Goal: Information Seeking & Learning: Learn about a topic

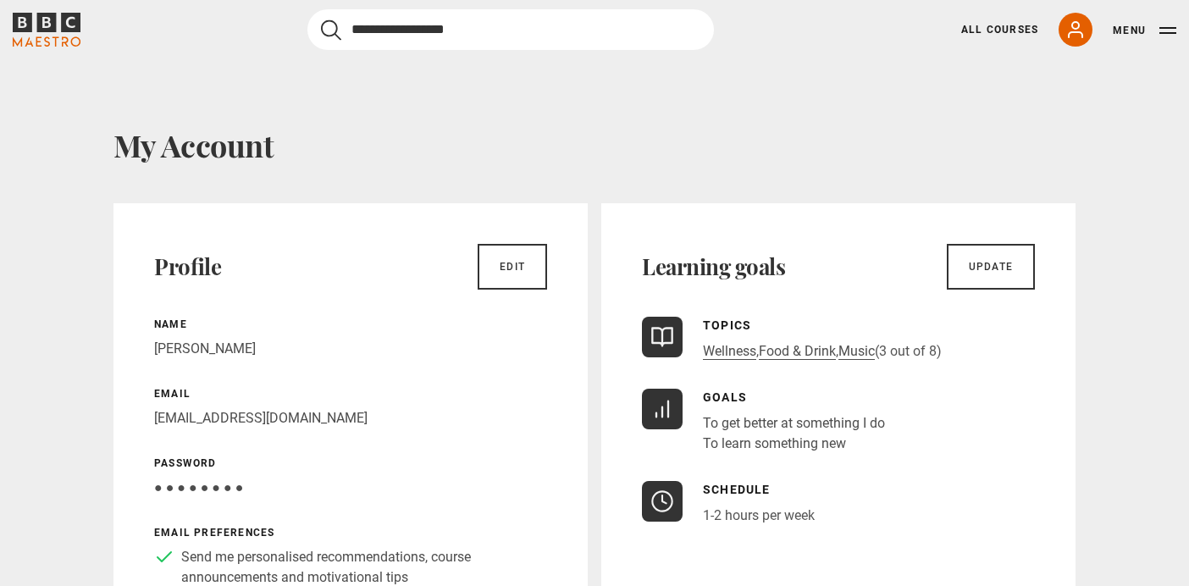
click at [437, 30] on input "Search" at bounding box center [510, 29] width 406 height 41
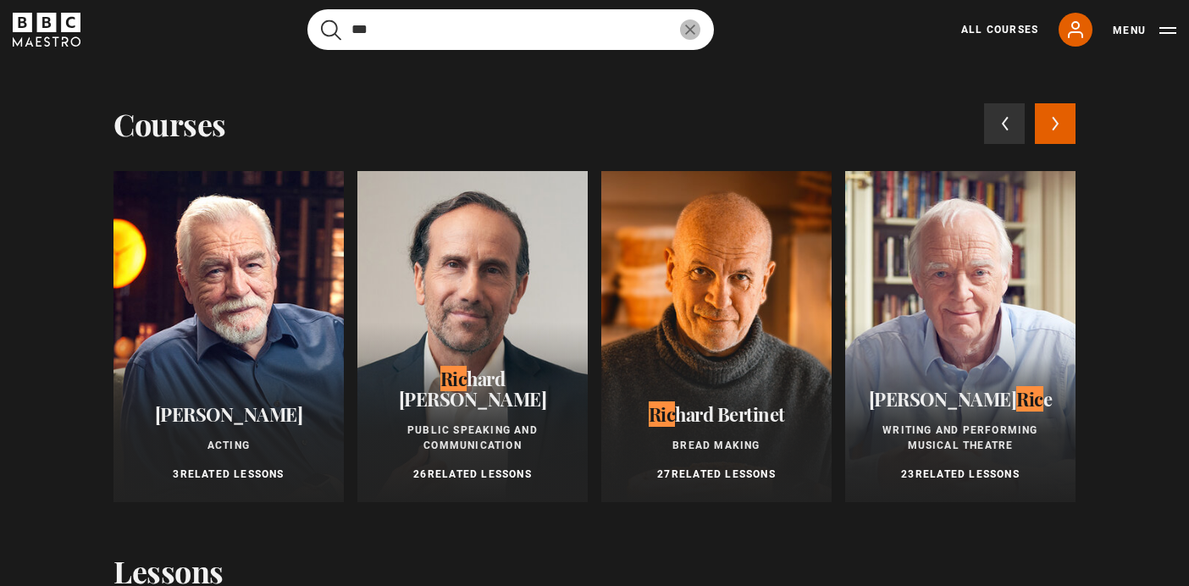
type input "***"
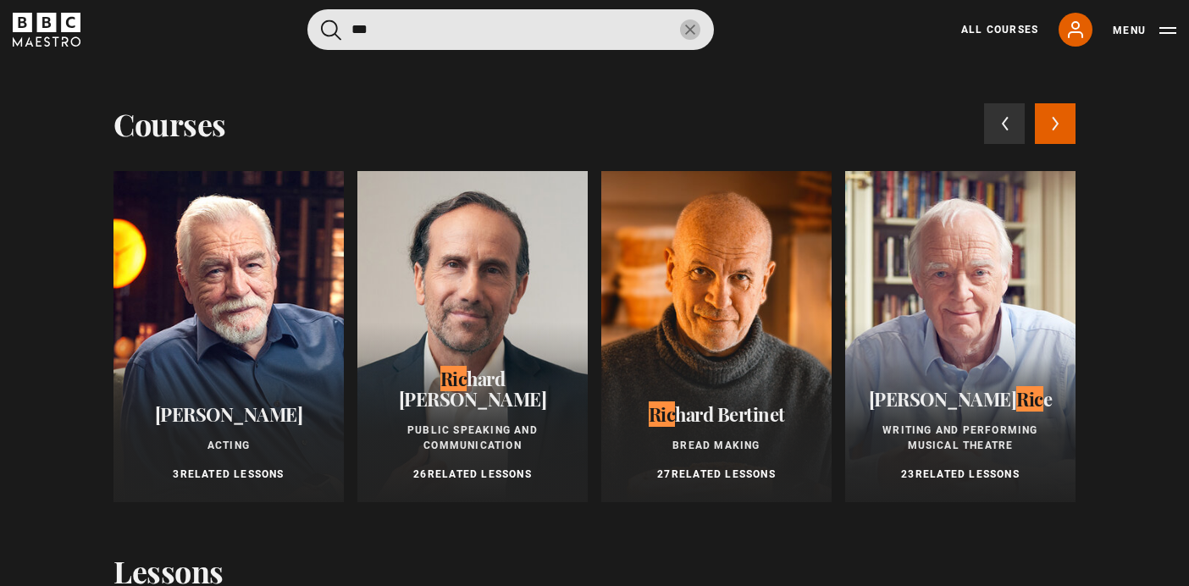
click at [714, 415] on span "hard Bertinet" at bounding box center [730, 413] width 110 height 25
click at [714, 323] on div at bounding box center [716, 336] width 230 height 331
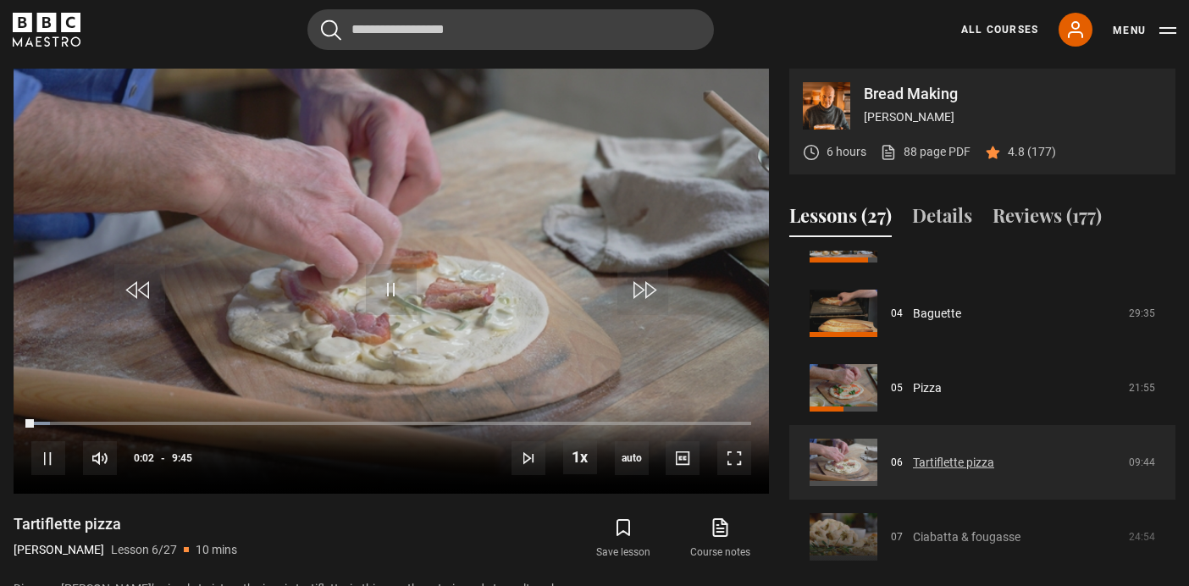
scroll to position [253, 0]
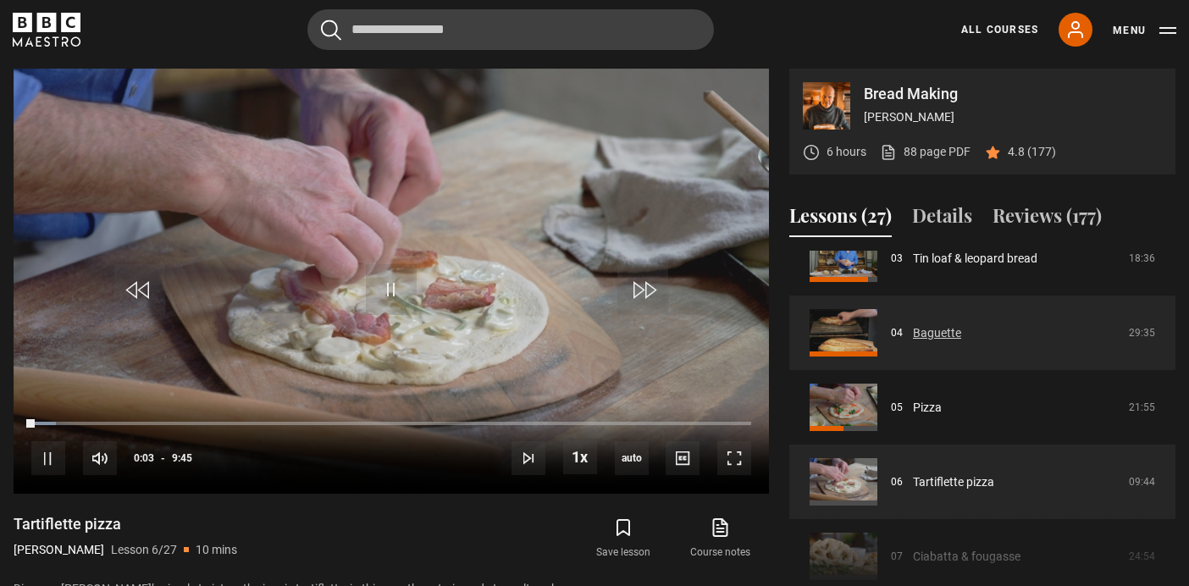
click at [913, 331] on link "Baguette" at bounding box center [937, 333] width 48 height 18
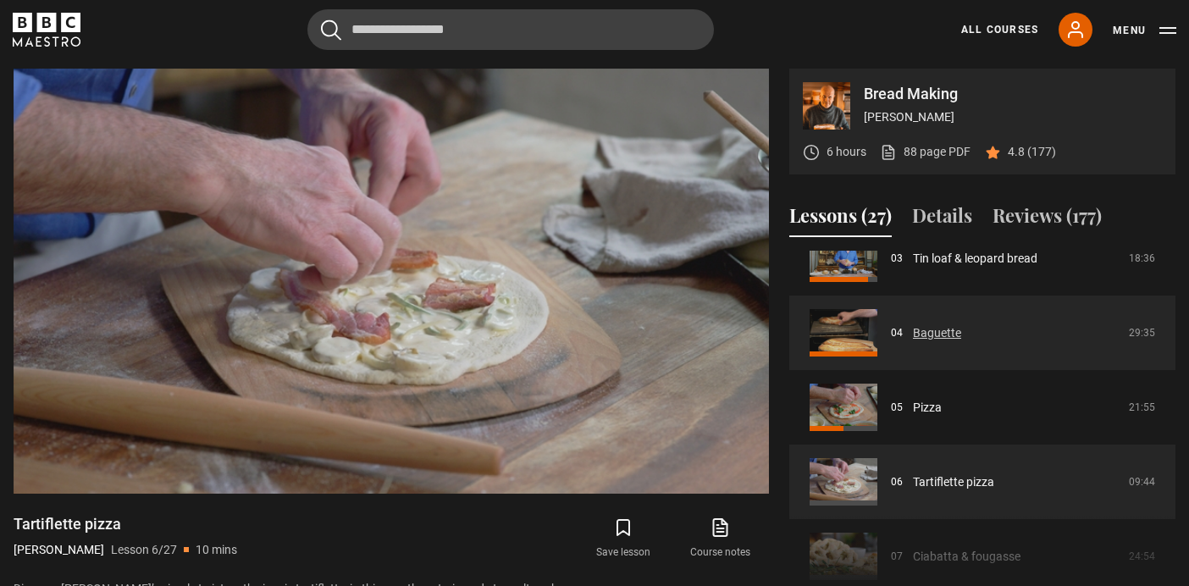
click at [913, 324] on link "Baguette" at bounding box center [937, 333] width 48 height 18
click at [954, 329] on link "Baguette" at bounding box center [937, 333] width 48 height 18
click at [935, 329] on link "Baguette" at bounding box center [937, 333] width 48 height 18
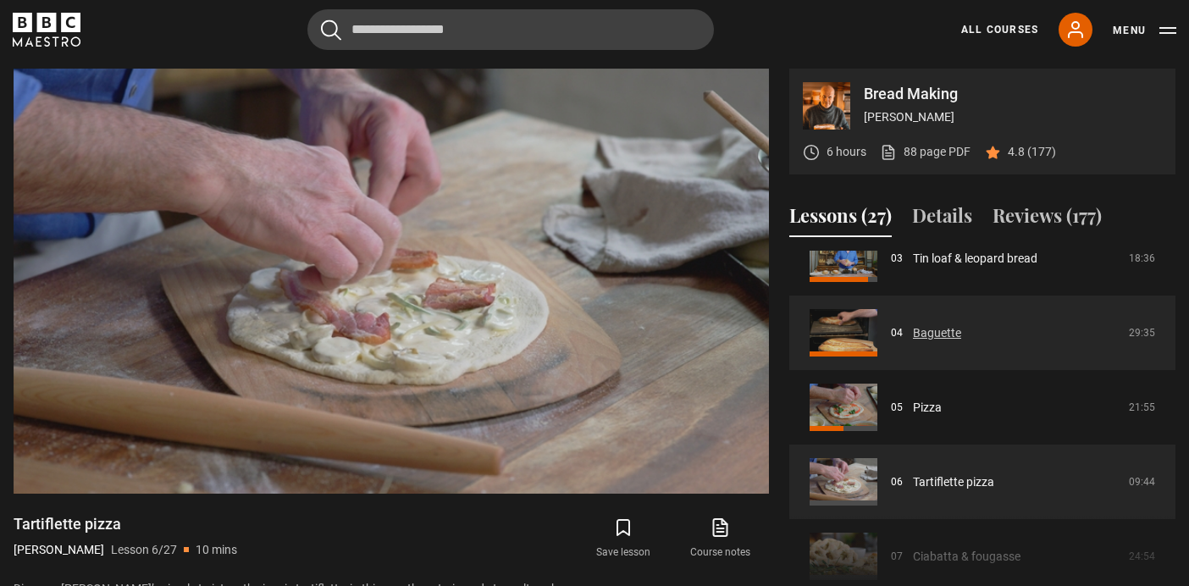
click at [935, 329] on link "Baguette" at bounding box center [937, 333] width 48 height 18
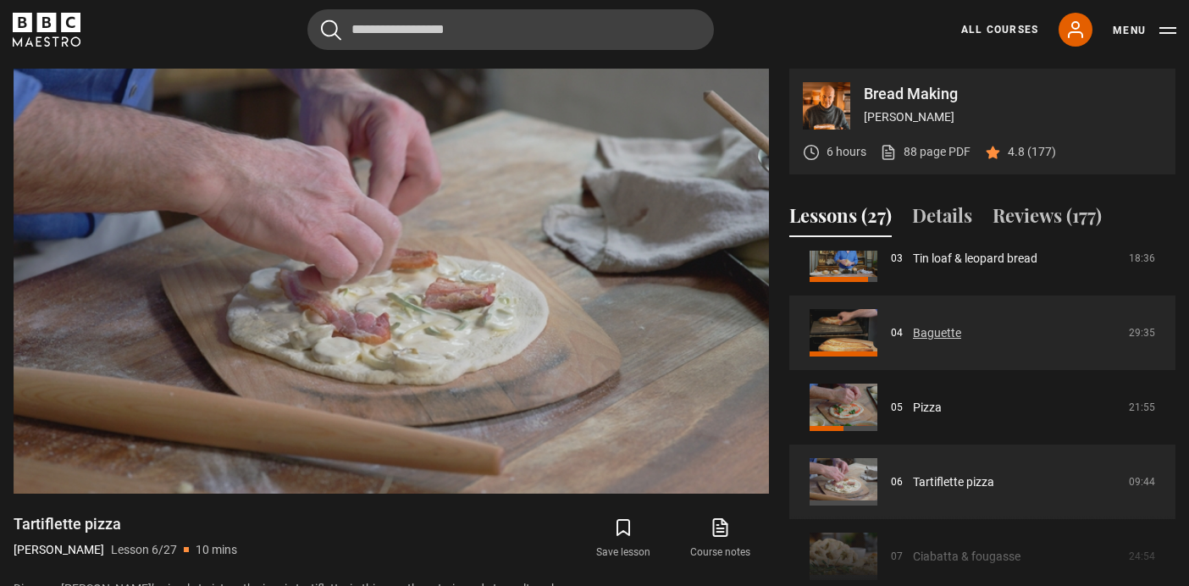
click at [935, 329] on link "Baguette" at bounding box center [937, 333] width 48 height 18
click at [913, 324] on link "Baguette" at bounding box center [937, 333] width 48 height 18
click at [946, 330] on link "Baguette" at bounding box center [937, 333] width 48 height 18
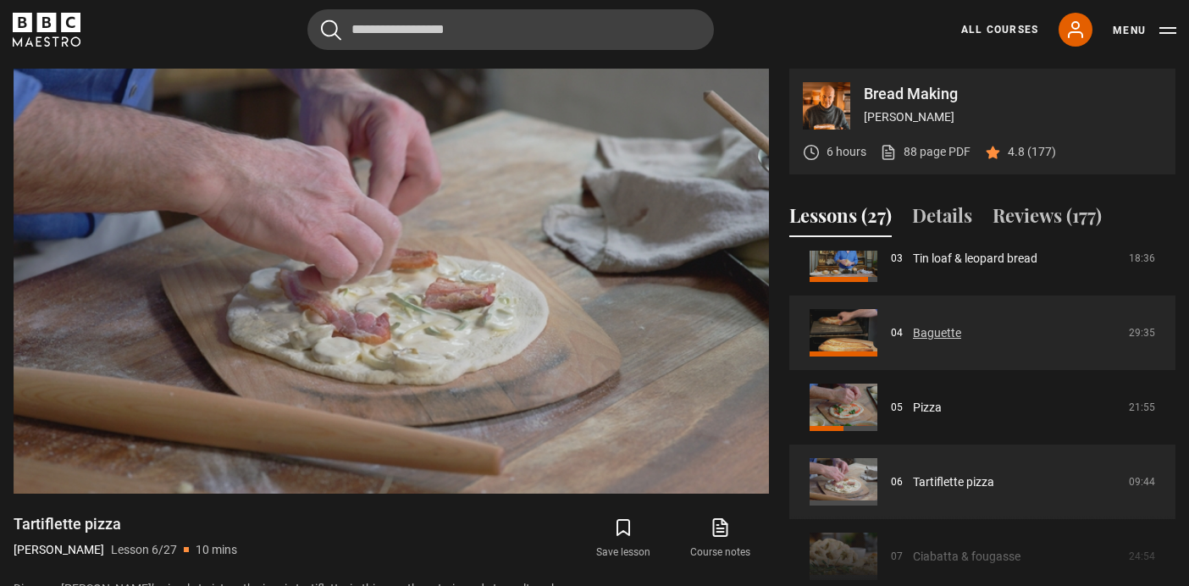
click at [947, 331] on link "Baguette" at bounding box center [937, 333] width 48 height 18
click at [913, 324] on link "Baguette" at bounding box center [937, 333] width 48 height 18
click at [913, 341] on link "Baguette" at bounding box center [937, 333] width 48 height 18
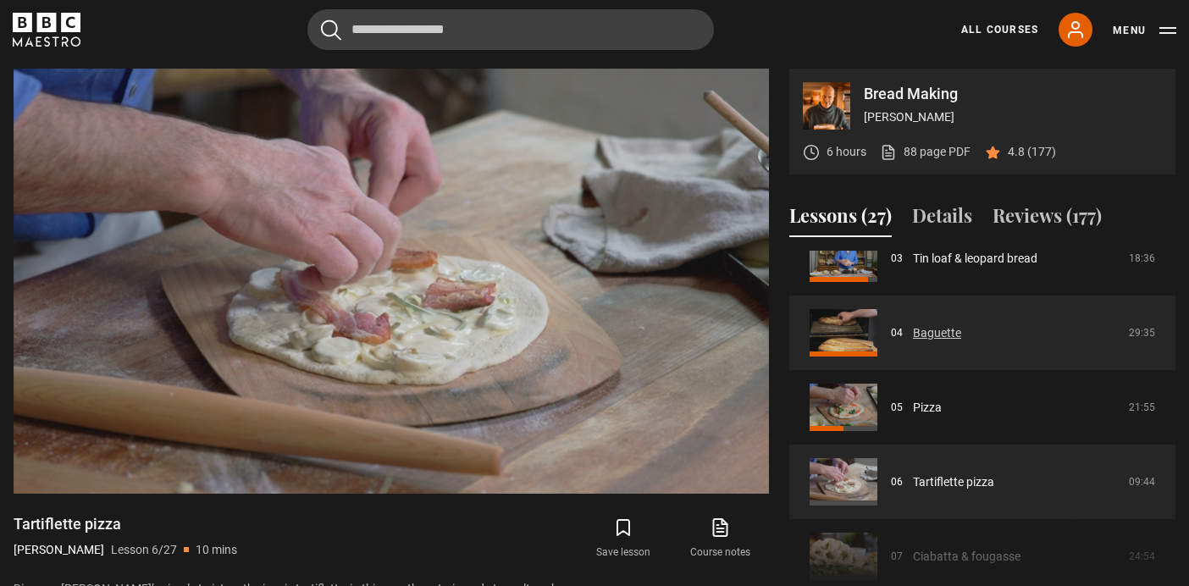
click at [913, 341] on link "Baguette" at bounding box center [937, 333] width 48 height 18
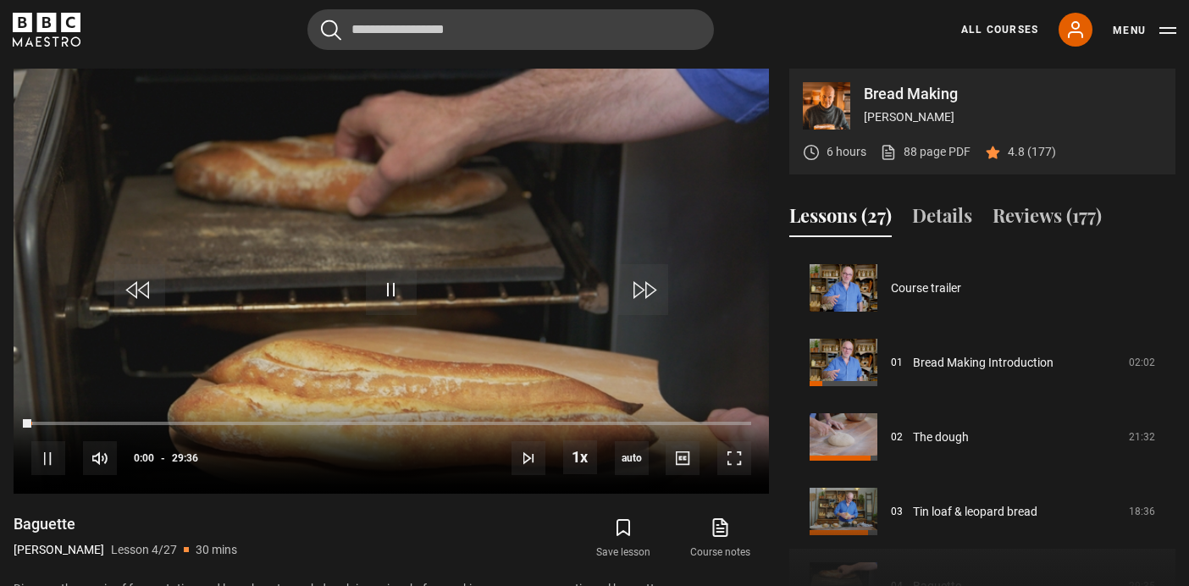
scroll to position [223, 0]
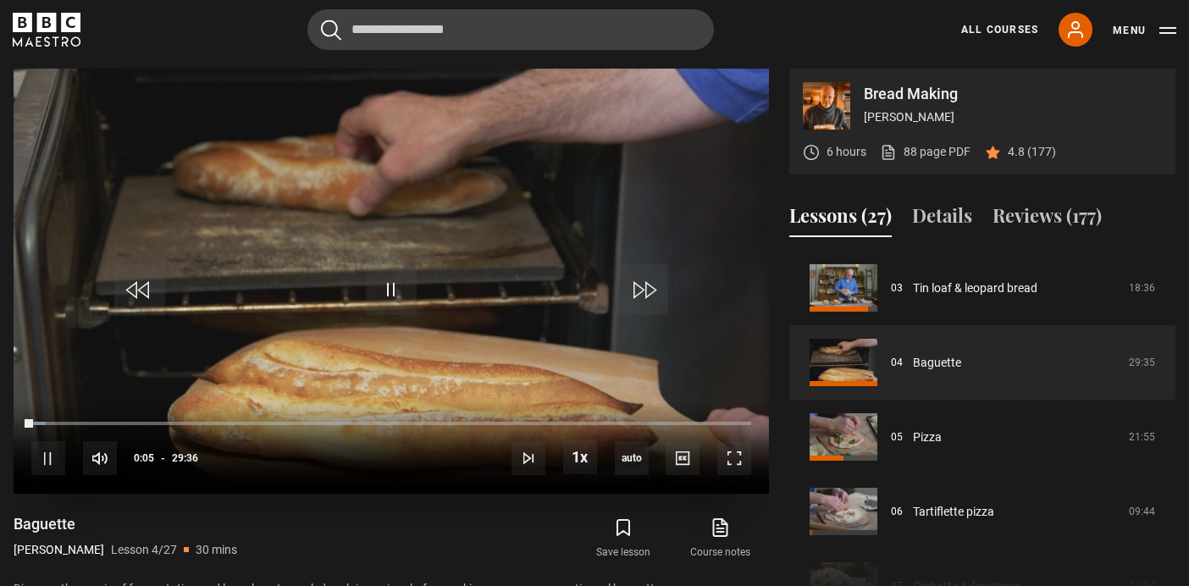
drag, startPoint x: 31, startPoint y: 417, endPoint x: 123, endPoint y: 415, distance: 91.5
click at [124, 417] on div "10s Skip Back 10 seconds Pause 10s Skip Forward 10 seconds Loaded : 1.97% 05:30…" at bounding box center [391, 447] width 755 height 94
drag, startPoint x: 33, startPoint y: 420, endPoint x: 284, endPoint y: 417, distance: 251.5
click at [284, 417] on div "10s Skip Back 10 seconds Play 10s Skip Forward 10 seconds Loaded : 0.00% 10:24 …" at bounding box center [391, 447] width 755 height 94
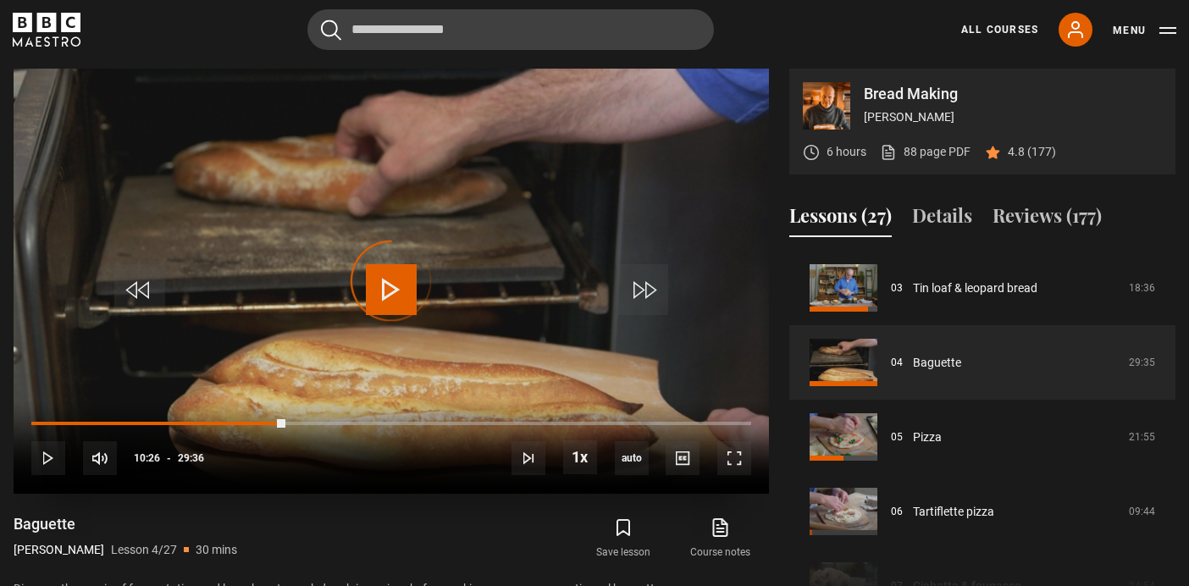
drag, startPoint x: 284, startPoint y: 418, endPoint x: 410, endPoint y: 428, distance: 125.6
click at [411, 428] on div "10s Skip Back 10 seconds Play 10s Skip Forward 10 seconds Loaded : 0.00% 15:44 …" at bounding box center [391, 447] width 755 height 94
drag, startPoint x: 411, startPoint y: 419, endPoint x: 451, endPoint y: 419, distance: 39.8
click at [454, 419] on div "10s Skip Back 10 seconds Play 10s Skip Forward 10 seconds Loaded : 0.00% 15:42 …" at bounding box center [391, 447] width 755 height 94
drag, startPoint x: 463, startPoint y: 418, endPoint x: 485, endPoint y: 416, distance: 22.2
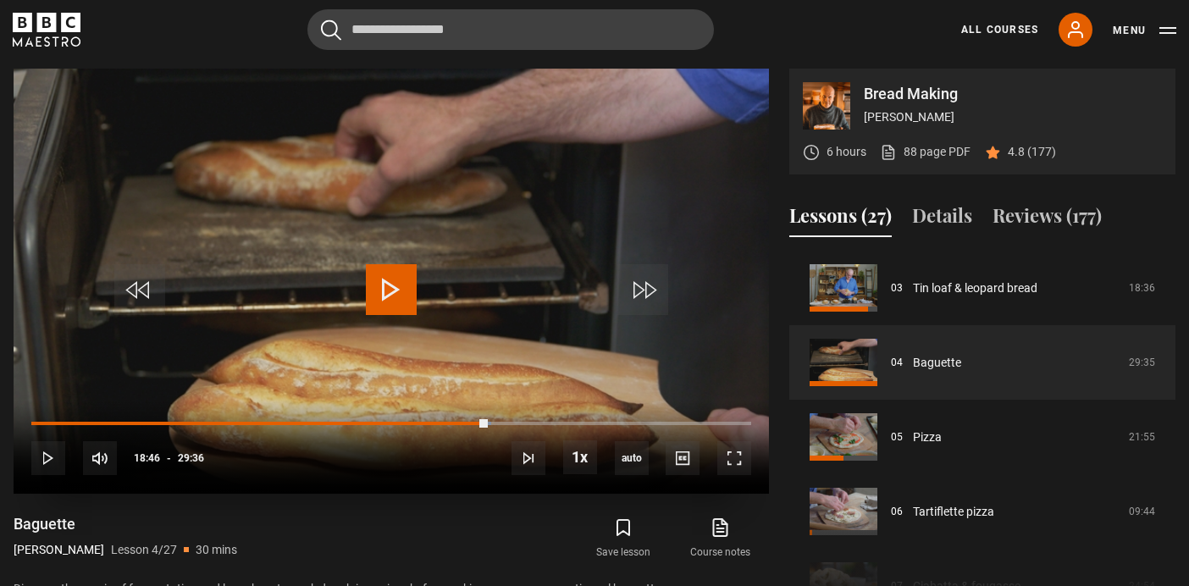
click at [486, 416] on div "10s Skip Back 10 seconds Play 10s Skip Forward 10 seconds Loaded : 63.91% 17:51…" at bounding box center [391, 447] width 755 height 94
drag, startPoint x: 503, startPoint y: 420, endPoint x: 543, endPoint y: 422, distance: 39.8
click at [545, 423] on div "Loaded : 0.00% 20:45 19:36" at bounding box center [391, 423] width 720 height 5
drag, startPoint x: 512, startPoint y: 414, endPoint x: 549, endPoint y: 416, distance: 36.4
click at [549, 416] on div "10s Skip Back 10 seconds Pause 10s Skip Forward 10 seconds Loaded : 72.35% 20:4…" at bounding box center [391, 447] width 755 height 94
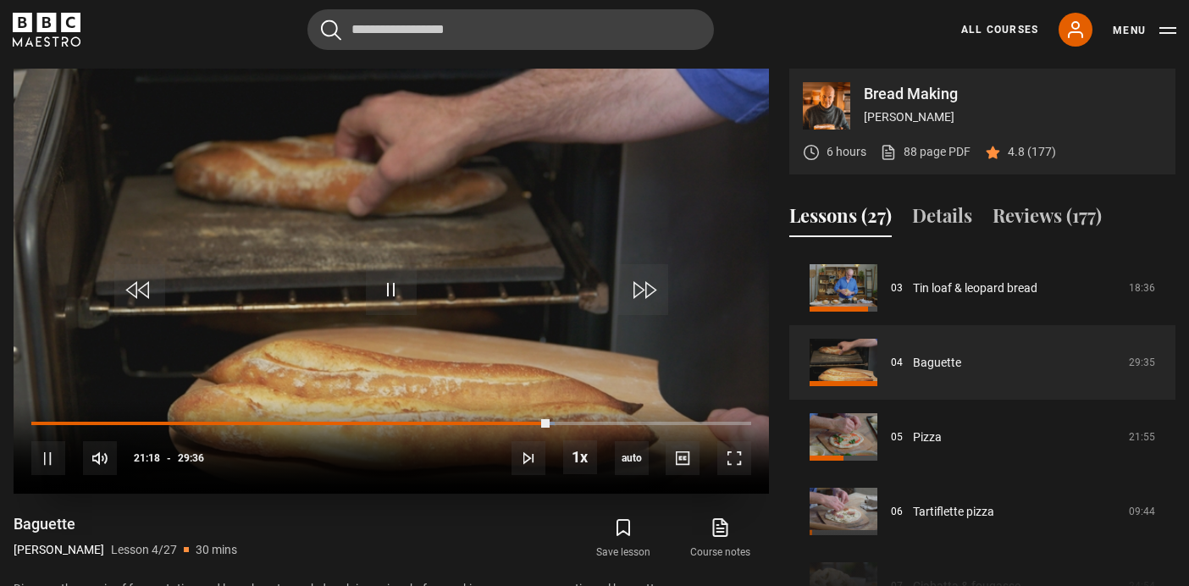
drag, startPoint x: 549, startPoint y: 416, endPoint x: 573, endPoint y: 415, distance: 24.6
click at [581, 416] on div "10s Skip Back 10 seconds Pause 10s Skip Forward 10 seconds Loaded : 72.64% 20:4…" at bounding box center [391, 447] width 755 height 94
drag, startPoint x: 548, startPoint y: 417, endPoint x: 586, endPoint y: 414, distance: 38.2
click at [587, 414] on div "10s Skip Back 10 seconds Play 10s Skip Forward 10 seconds Loaded : 0.00% 21:20 …" at bounding box center [391, 447] width 755 height 94
drag, startPoint x: 543, startPoint y: 416, endPoint x: 557, endPoint y: 417, distance: 13.7
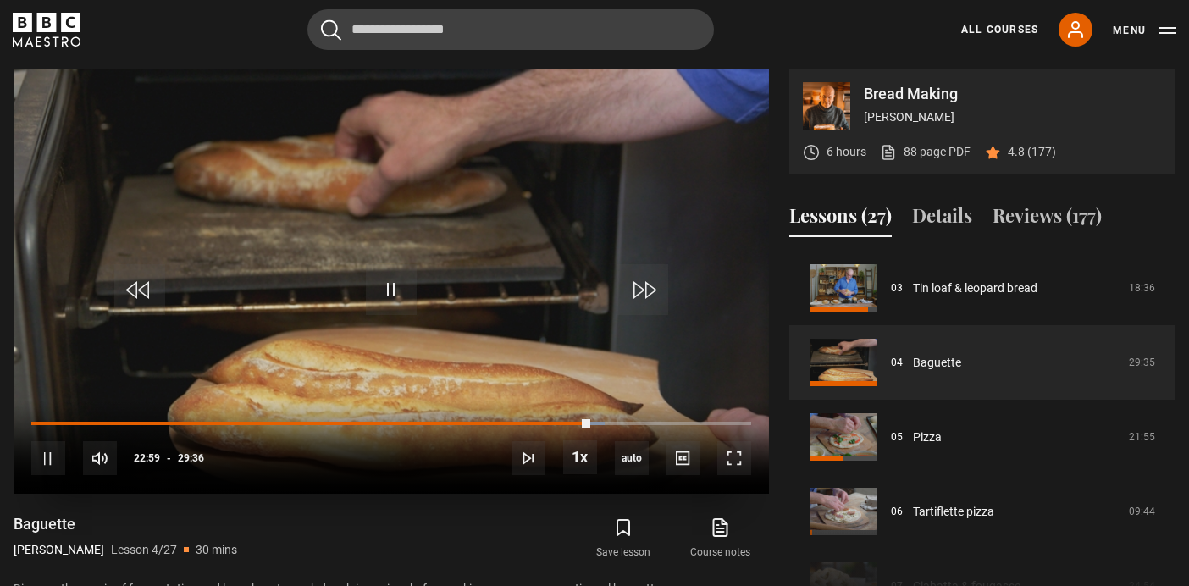
click at [557, 418] on div "10s Skip Back 10 seconds Pause 10s Skip Forward 10 seconds Loaded : 79.67% 21:2…" at bounding box center [391, 447] width 755 height 94
click at [557, 417] on div "10s Skip Back 10 seconds Pause 10s Skip Forward 10 seconds Loaded : 79.67% 21:2…" at bounding box center [391, 447] width 755 height 94
drag, startPoint x: 584, startPoint y: 414, endPoint x: 560, endPoint y: 417, distance: 24.7
click at [560, 417] on div "10s Skip Back 10 seconds Pause 10s Skip Forward 10 seconds Loaded : 80.52% 21:2…" at bounding box center [391, 447] width 755 height 94
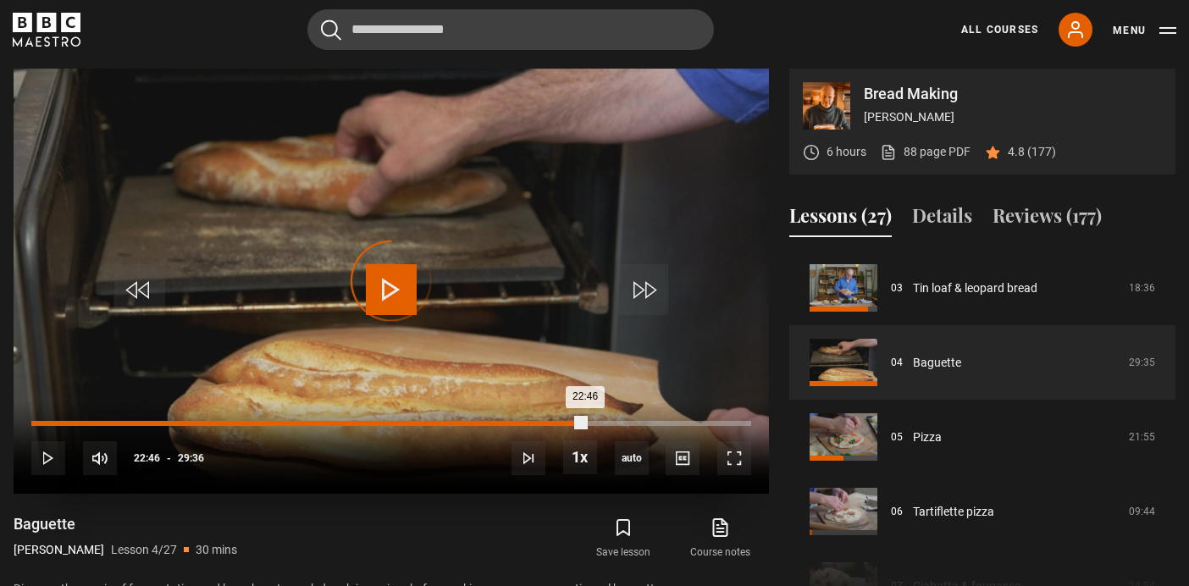
drag, startPoint x: 584, startPoint y: 422, endPoint x: 560, endPoint y: 422, distance: 24.6
click at [560, 422] on div "Loaded : 0.00% 21:47 22:46" at bounding box center [391, 423] width 720 height 5
drag, startPoint x: 571, startPoint y: 417, endPoint x: 599, endPoint y: 408, distance: 30.3
click at [599, 408] on div "10s Skip Back 10 seconds Play 10s Skip Forward 10 seconds Loaded : 0.00% 22:17 …" at bounding box center [391, 447] width 755 height 94
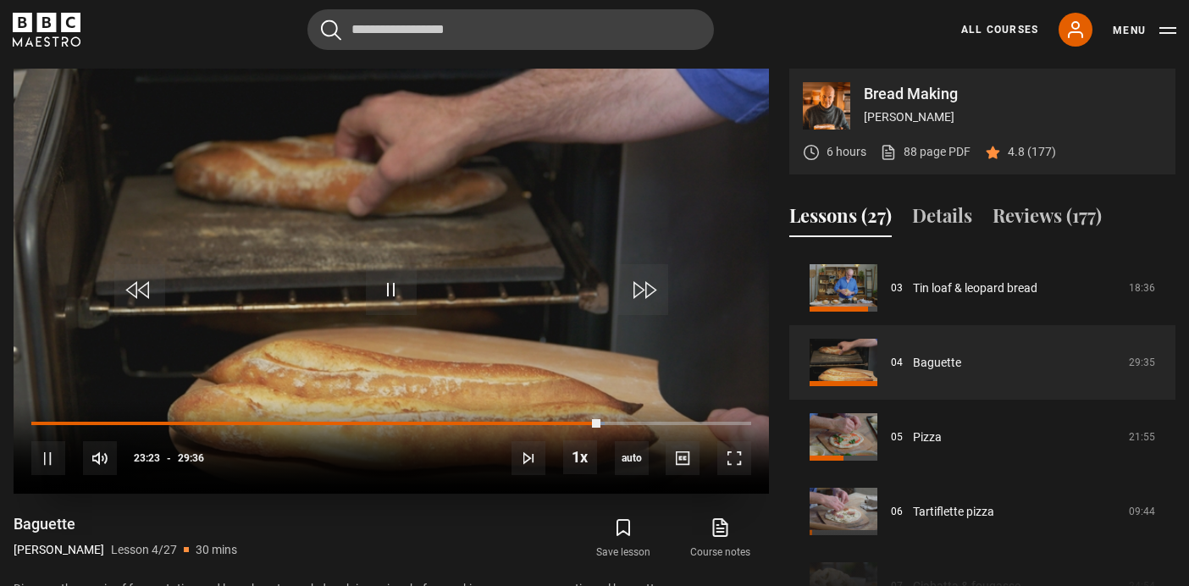
drag, startPoint x: 599, startPoint y: 408, endPoint x: 621, endPoint y: 407, distance: 22.9
click at [621, 408] on div "10s Skip Back 10 seconds Pause 10s Skip Forward 10 seconds Loaded : 79.67% 22:1…" at bounding box center [391, 447] width 755 height 94
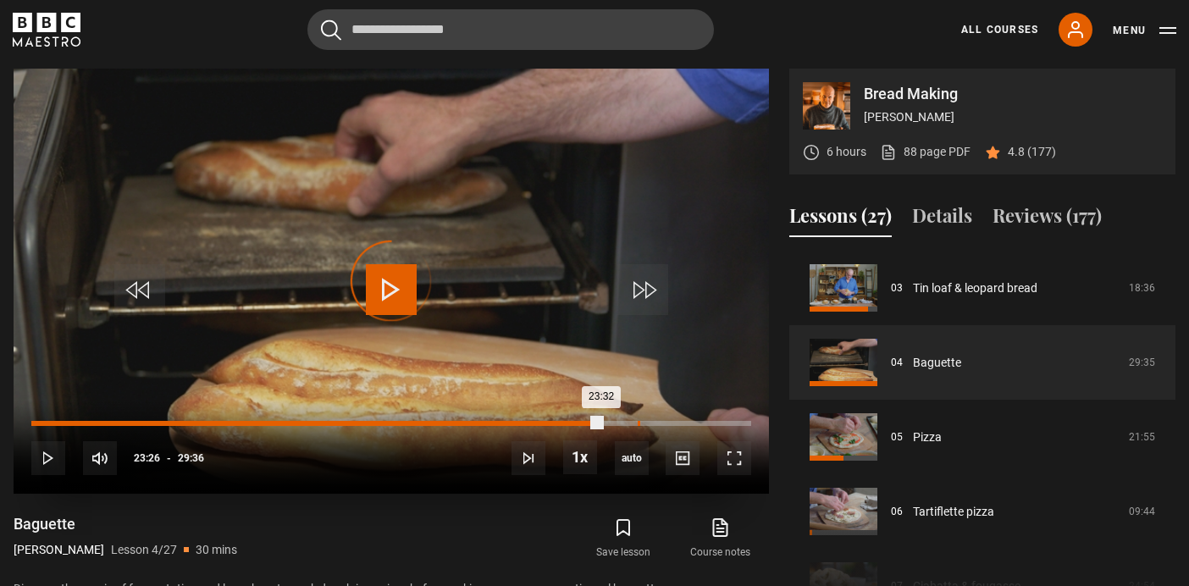
drag, startPoint x: 599, startPoint y: 420, endPoint x: 635, endPoint y: 420, distance: 35.6
click at [636, 421] on div "Loaded : 0.00% 24:56 23:32" at bounding box center [391, 423] width 720 height 5
click at [637, 421] on div "24:58" at bounding box center [334, 423] width 607 height 5
click at [630, 421] on div "24:51" at bounding box center [334, 423] width 606 height 5
drag, startPoint x: 630, startPoint y: 419, endPoint x: 605, endPoint y: 417, distance: 24.6
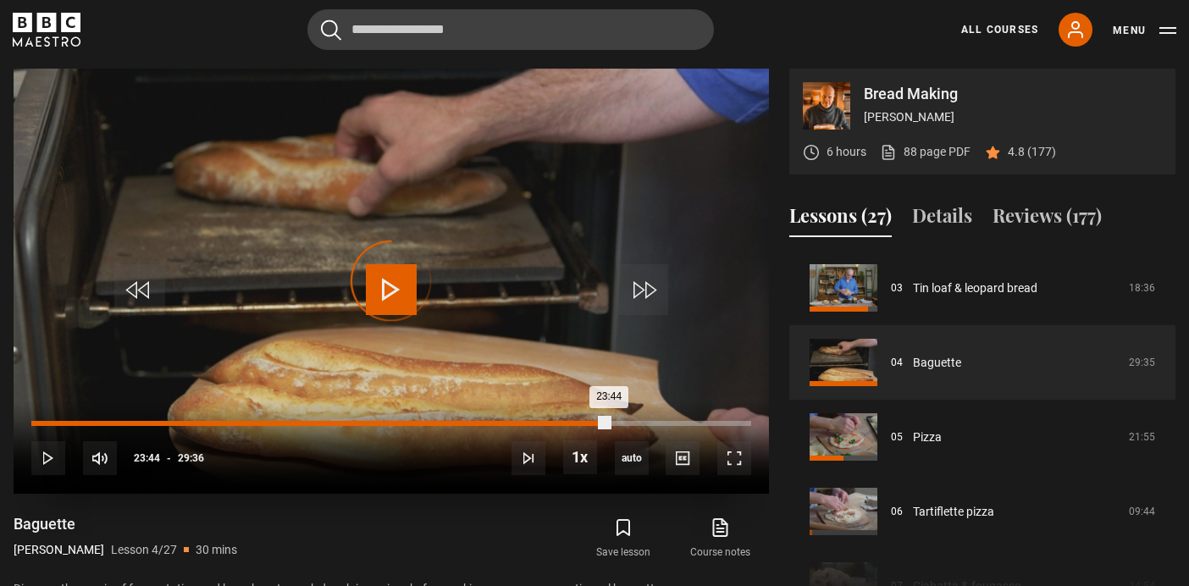
click at [605, 421] on div "23:44" at bounding box center [319, 423] width 577 height 5
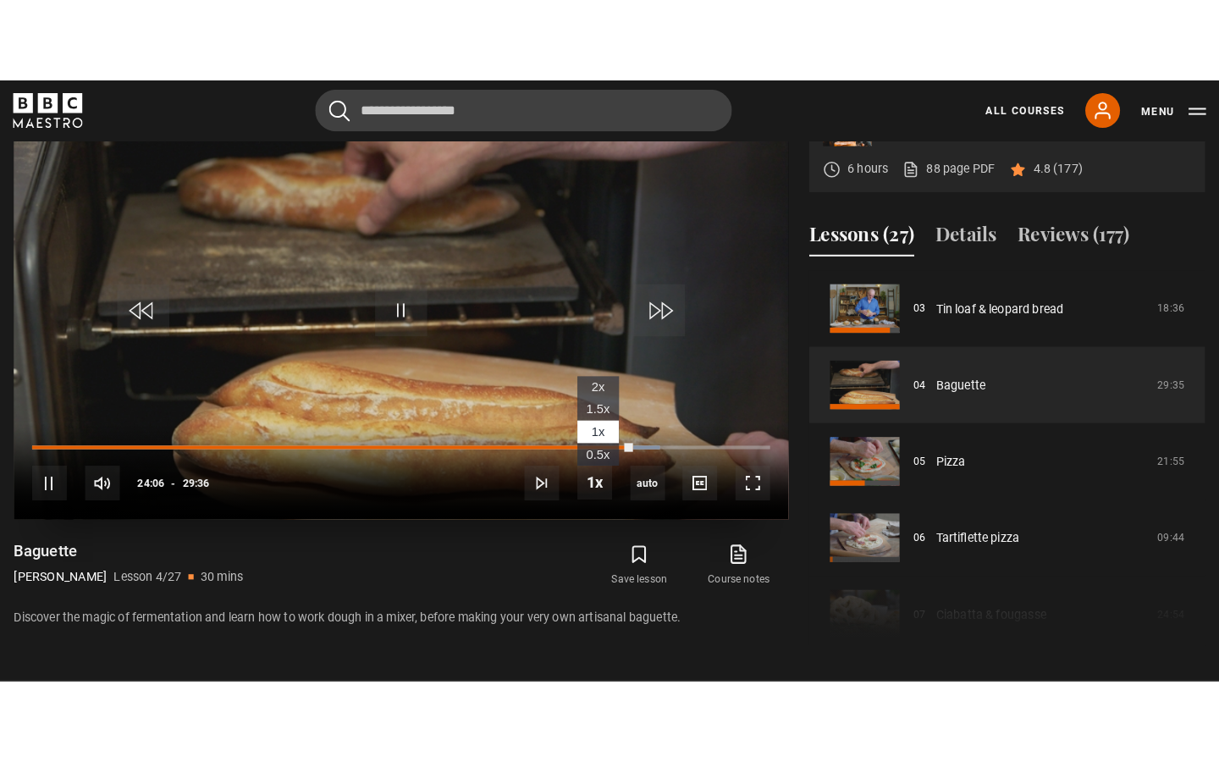
scroll to position [797, 0]
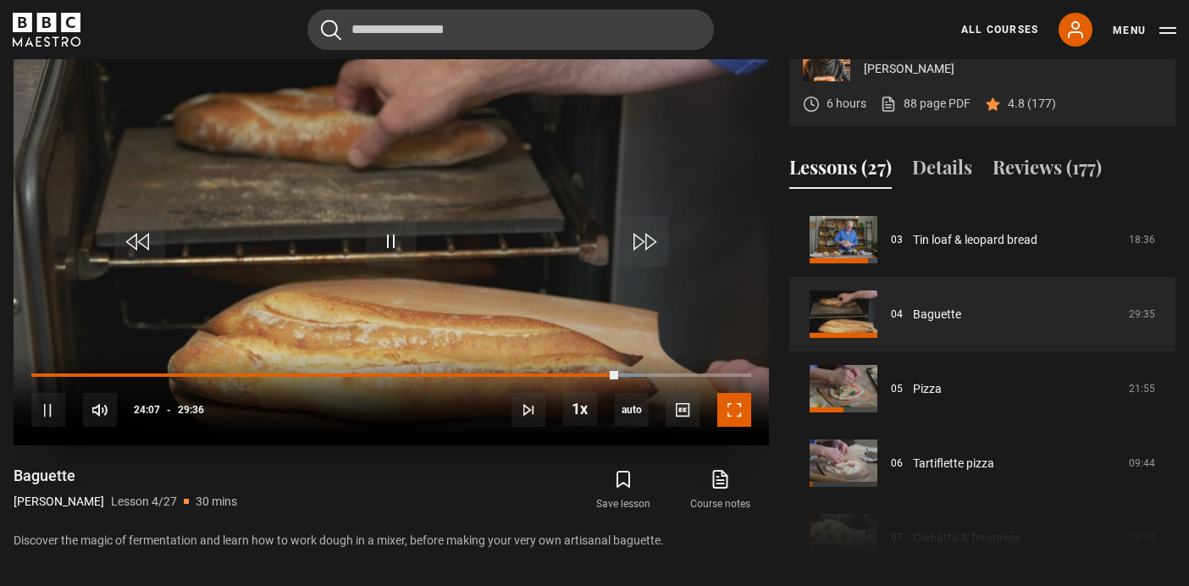
click at [736, 403] on span "Video Player" at bounding box center [734, 410] width 34 height 34
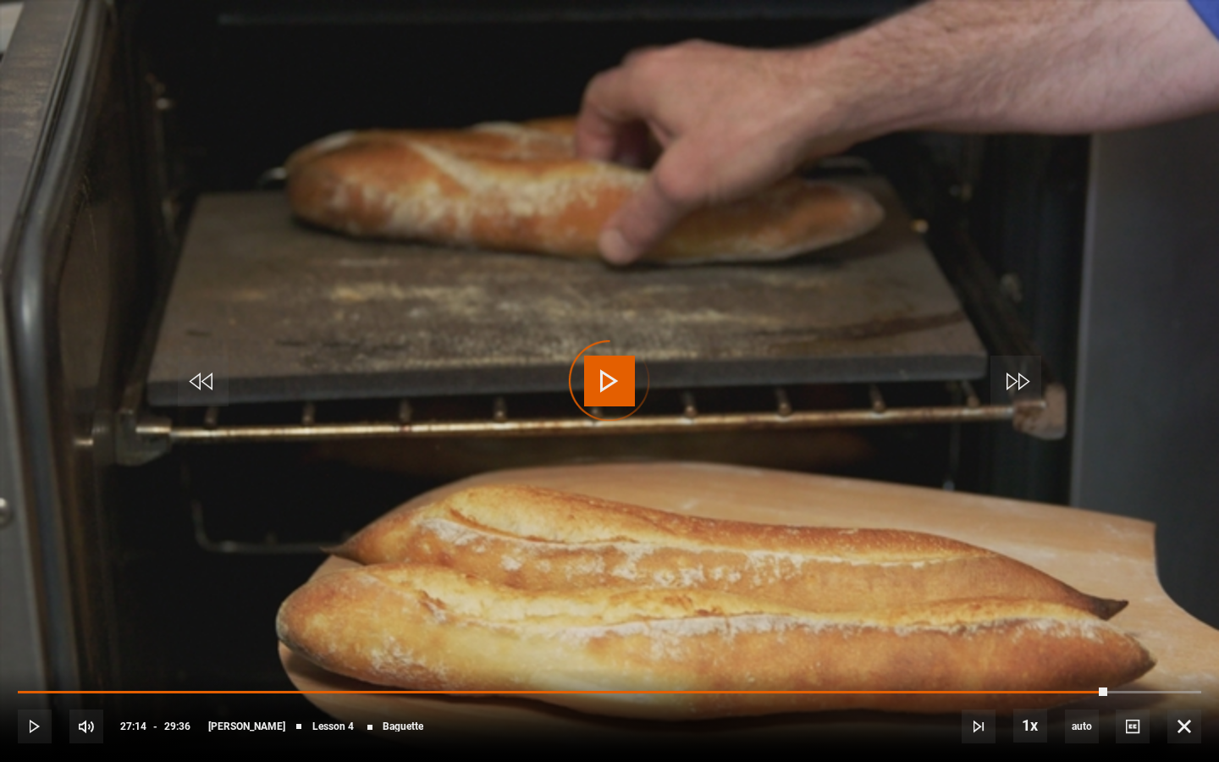
drag, startPoint x: 1124, startPoint y: 688, endPoint x: 1078, endPoint y: 686, distance: 46.6
click at [1078, 585] on div "10s Skip Back 10 seconds Play 10s Skip Forward 10 seconds Loaded : 0.00% 26:58 …" at bounding box center [609, 715] width 1219 height 94
click at [1078, 585] on div "10s Skip Back 10 seconds Pause 10s Skip Forward 10 seconds Loaded : 89.81% 26:5…" at bounding box center [609, 715] width 1219 height 94
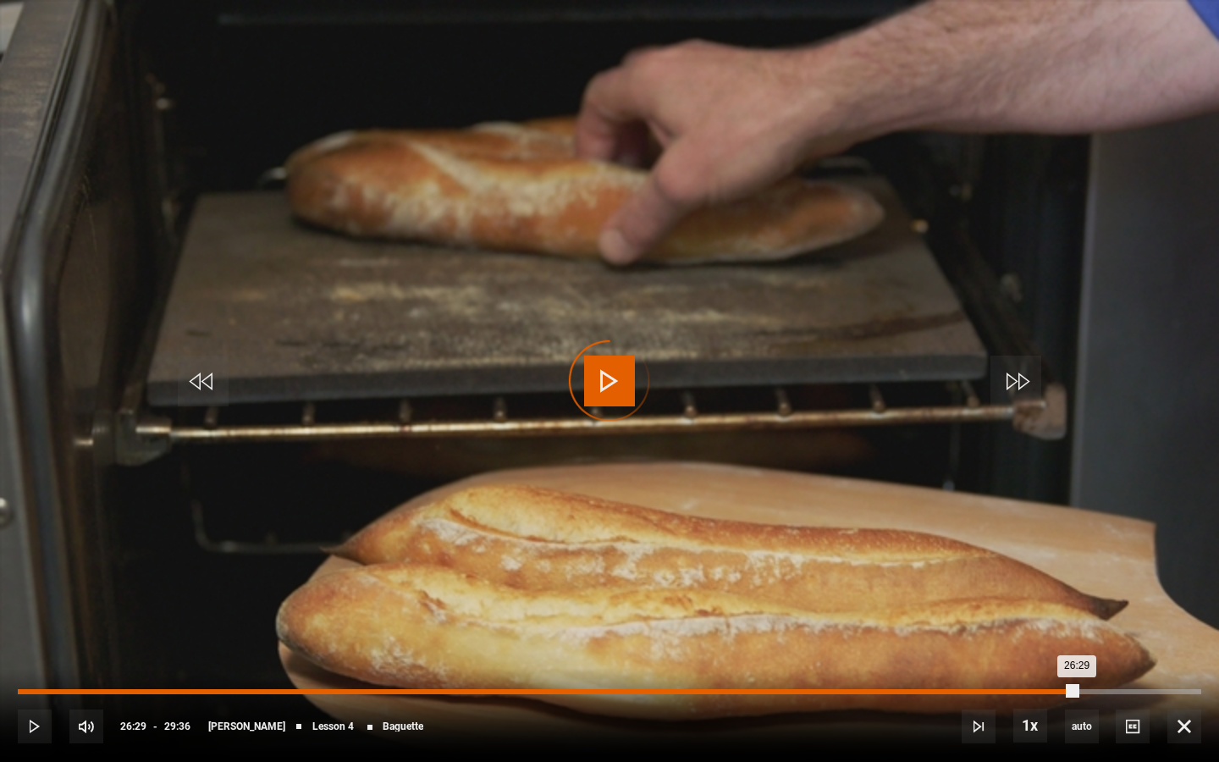
drag, startPoint x: 1077, startPoint y: 690, endPoint x: 1062, endPoint y: 692, distance: 14.6
click at [1062, 585] on div "Loaded : 0.00% 26:08 26:29" at bounding box center [609, 691] width 1183 height 5
click at [1062, 585] on div "Loaded : 0.00% 26:07 26:07" at bounding box center [609, 691] width 1183 height 5
click at [1063, 585] on div "26:08" at bounding box center [541, 691] width 1046 height 5
click at [1058, 585] on div "26:05" at bounding box center [540, 691] width 1044 height 5
